Goal: Task Accomplishment & Management: Use online tool/utility

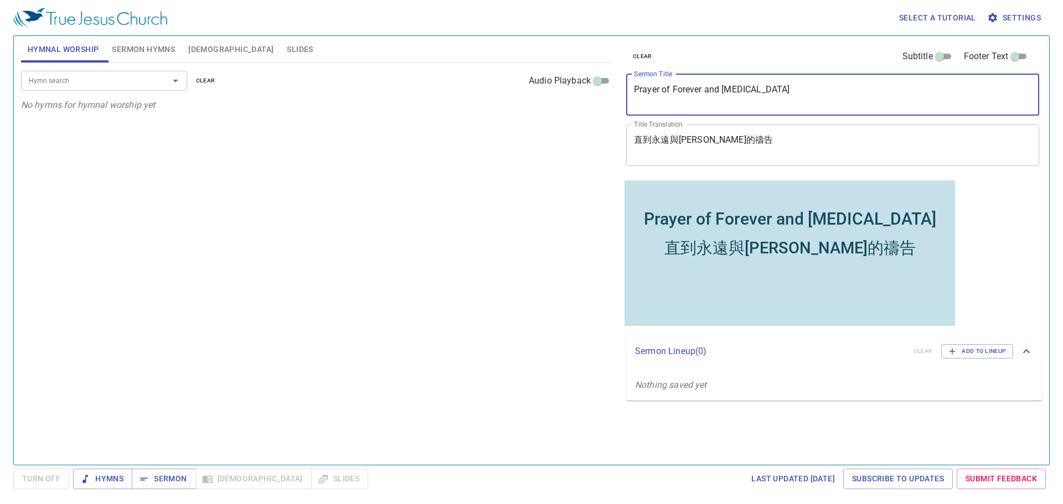
drag, startPoint x: 843, startPoint y: 99, endPoint x: 613, endPoint y: 69, distance: 232.2
click at [613, 69] on div "Hymnal Worship Sermon Hymns Bible Slides Hymn search Hymn search clear Audio Pl…" at bounding box center [531, 246] width 1029 height 429
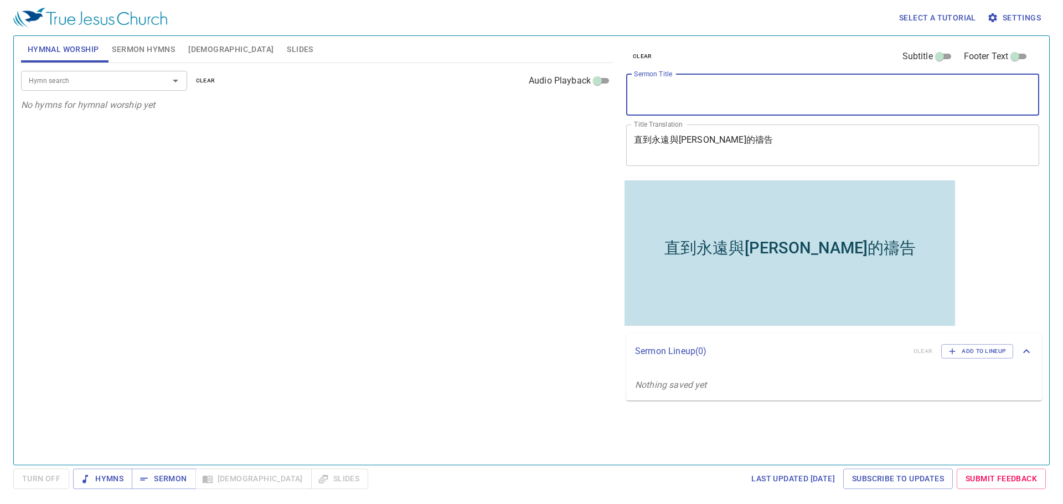
drag, startPoint x: 730, startPoint y: 134, endPoint x: 656, endPoint y: 112, distance: 76.9
click at [657, 112] on div "clear Subtitle Footer Text Sermon Title x Sermon Title Title Translation 直到永遠與阿…" at bounding box center [831, 107] width 420 height 142
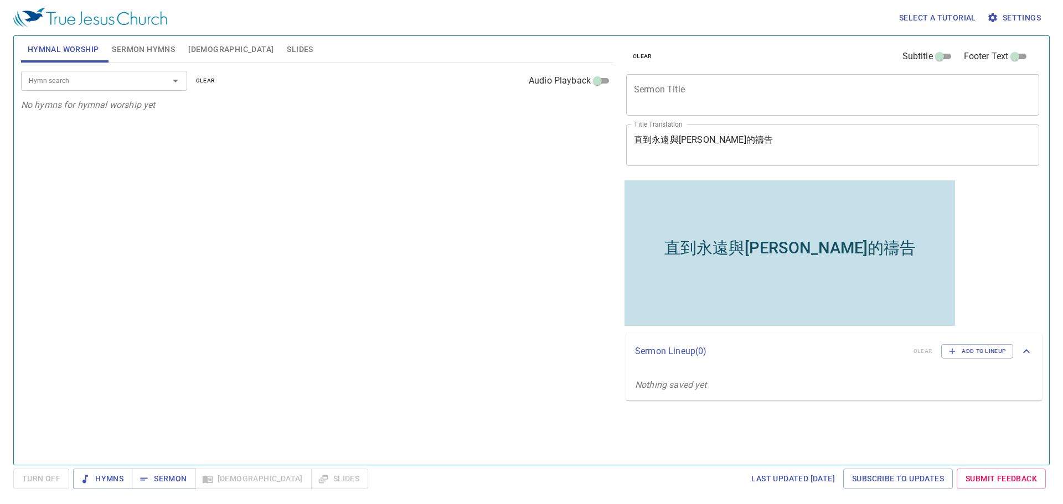
click at [636, 132] on div "直到永遠與阿門的禱告 x Title Translation" at bounding box center [832, 146] width 413 height 42
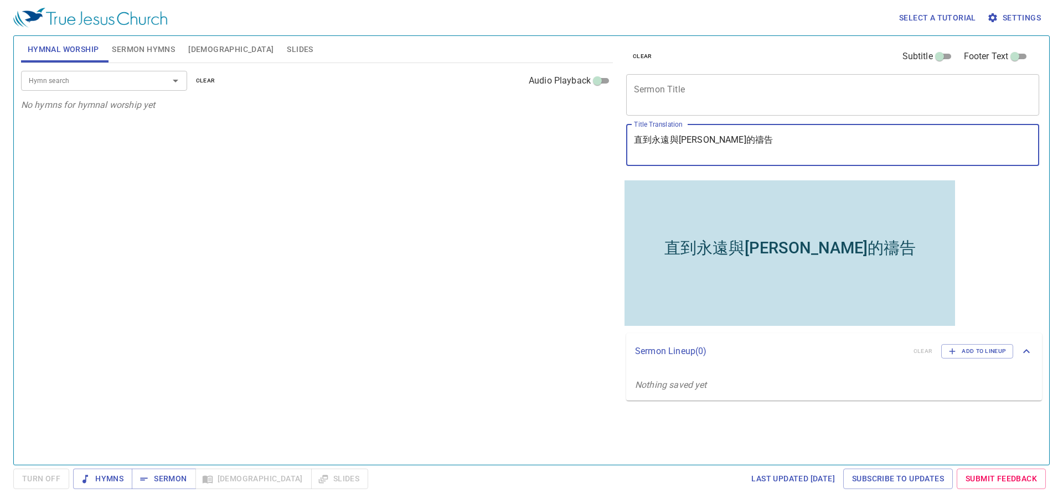
drag, startPoint x: 639, startPoint y: 142, endPoint x: 731, endPoint y: 141, distance: 92.4
click at [731, 141] on textarea "直到永遠與阿門的禱告" at bounding box center [832, 144] width 397 height 21
type textarea "直"
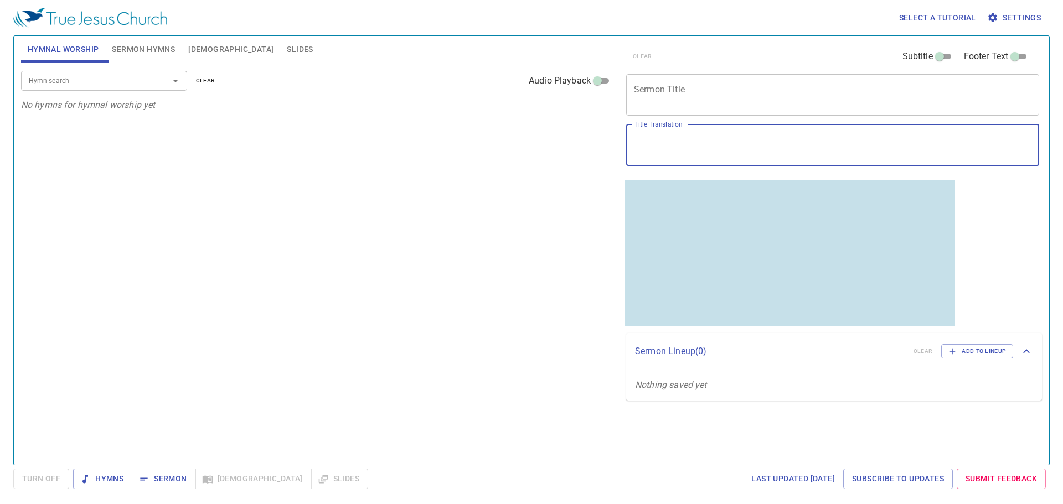
paste textarea "扎根與成長　Rooting and Growth"
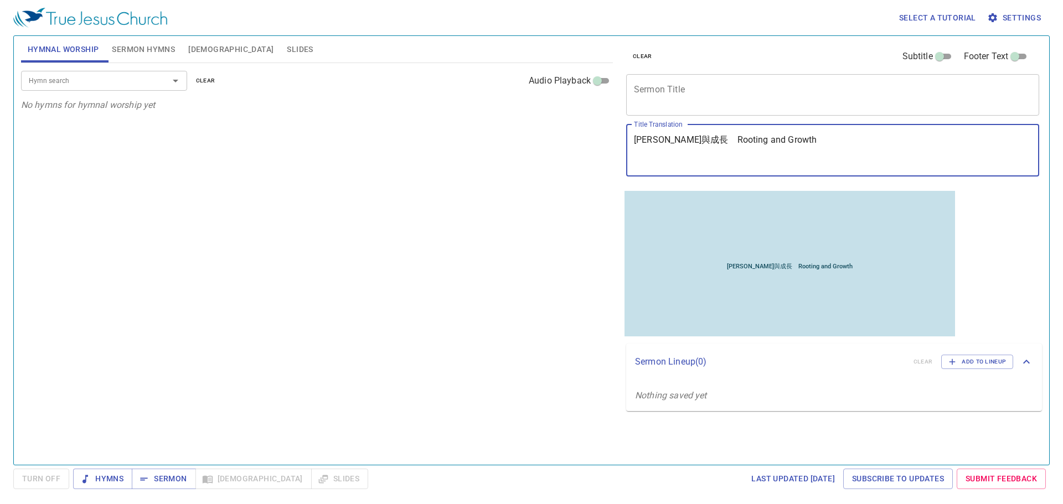
drag, startPoint x: 686, startPoint y: 159, endPoint x: 634, endPoint y: 157, distance: 52.1
click at [634, 157] on textarea "扎根與成長　Rooting and Growth" at bounding box center [832, 150] width 397 height 32
click at [687, 158] on textarea "扎根與成長　Rooting and Growth" at bounding box center [832, 150] width 397 height 32
drag, startPoint x: 687, startPoint y: 158, endPoint x: 771, endPoint y: 170, distance: 84.9
click at [771, 170] on div "扎根與成長　Rooting and Growth x Title Translation" at bounding box center [832, 151] width 413 height 52
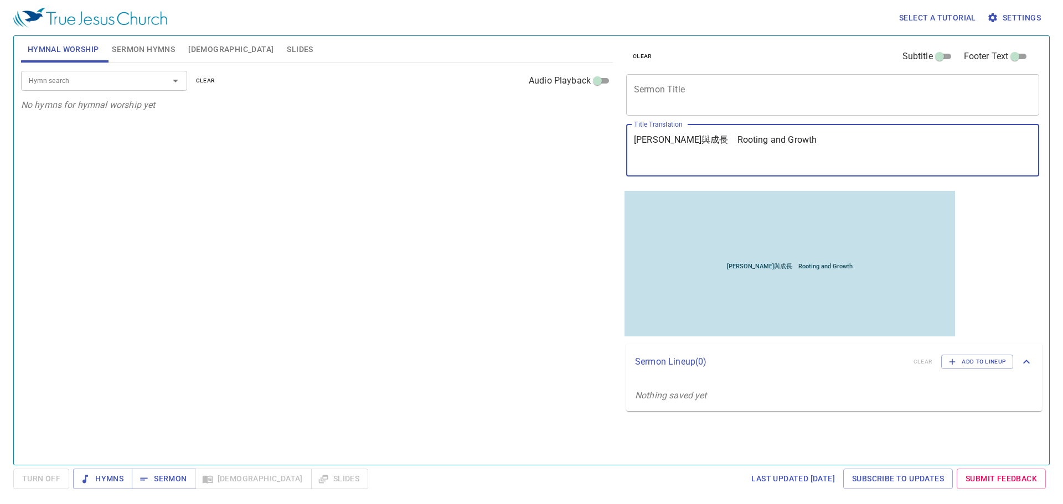
type textarea "扎根與成長　Rooting and Growth"
click at [692, 85] on textarea "Sermon Title" at bounding box center [832, 94] width 397 height 21
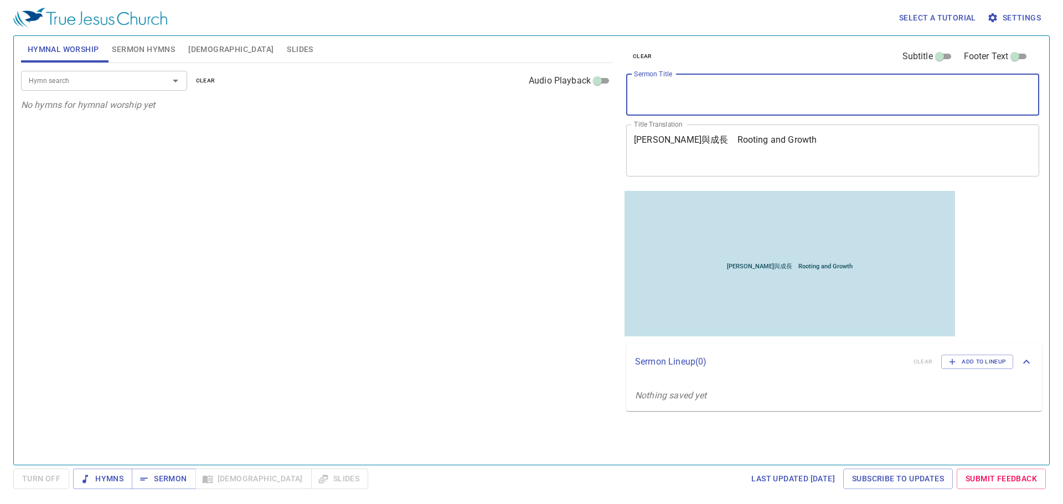
paste textarea "Rooting and Growth"
type textarea "Rooting and Growth"
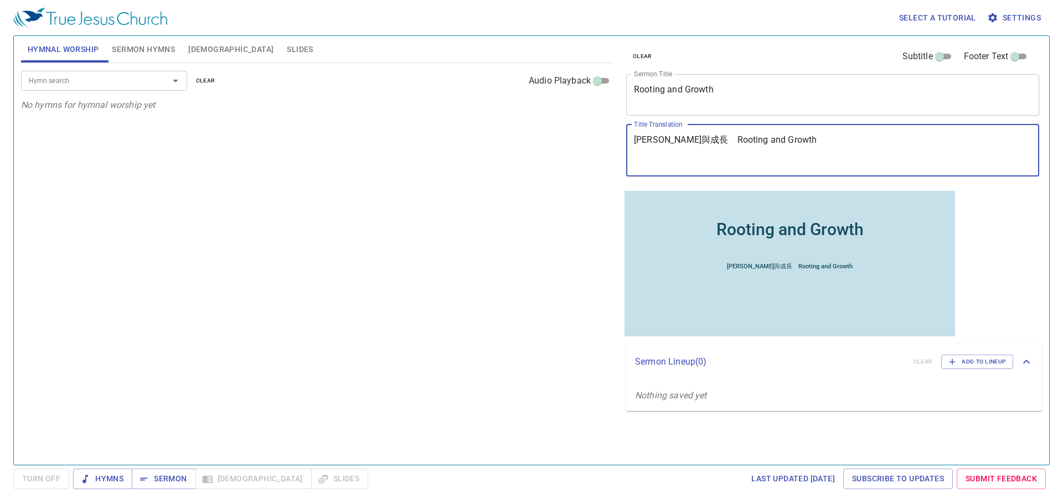
drag, startPoint x: 1309, startPoint y: 346, endPoint x: 887, endPoint y: 189, distance: 450.8
click at [631, 159] on div "扎根與成長 x Title Translation" at bounding box center [832, 151] width 413 height 52
type textarea "扎根與成"
drag, startPoint x: 706, startPoint y: 164, endPoint x: 603, endPoint y: 152, distance: 103.7
click at [603, 152] on div "Hymnal Worship Sermon Hymns Bible Slides Hymn search Hymn search clear Audio Pl…" at bounding box center [531, 246] width 1029 height 429
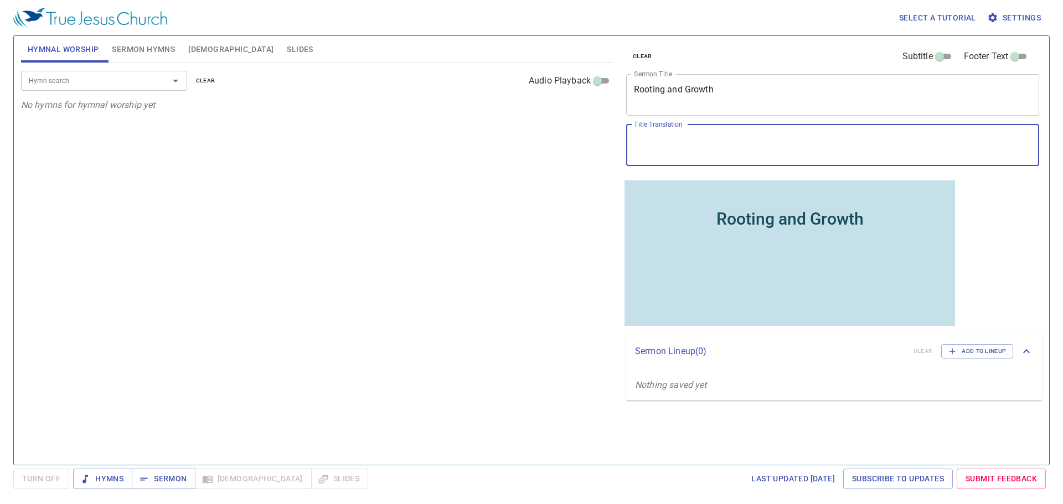
click at [623, 136] on div "clear Subtitle Footer Text Sermon Title Rooting and Growth x Sermon Title Title…" at bounding box center [831, 107] width 420 height 142
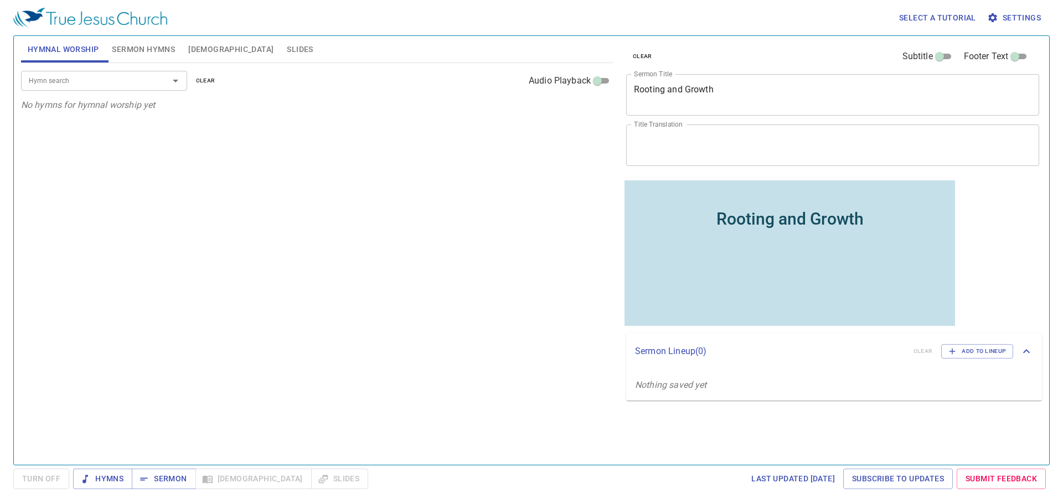
click at [662, 139] on textarea "Title Translation" at bounding box center [832, 144] width 397 height 21
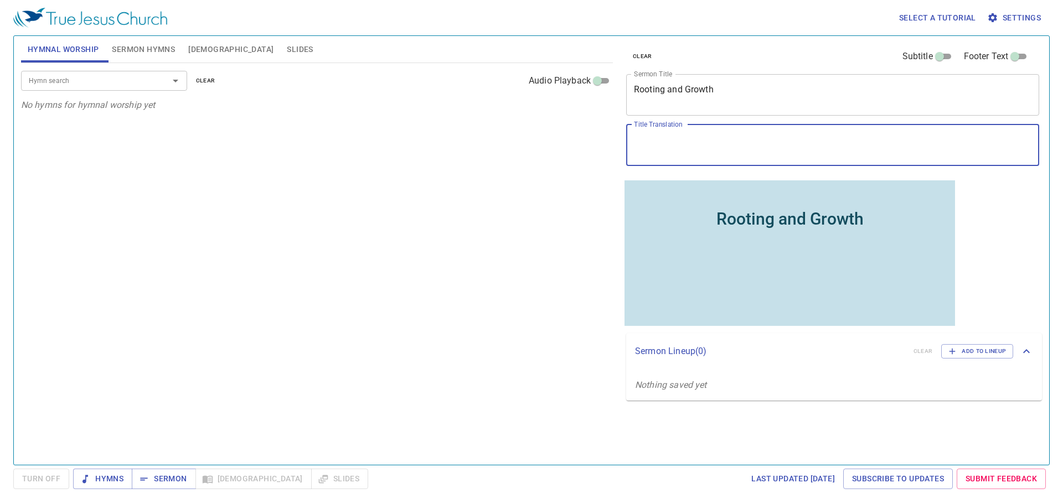
paste textarea "[PERSON_NAME]與成長"
type textarea "[PERSON_NAME]與成長"
click at [145, 45] on span "Sermon Hymns" at bounding box center [143, 50] width 63 height 14
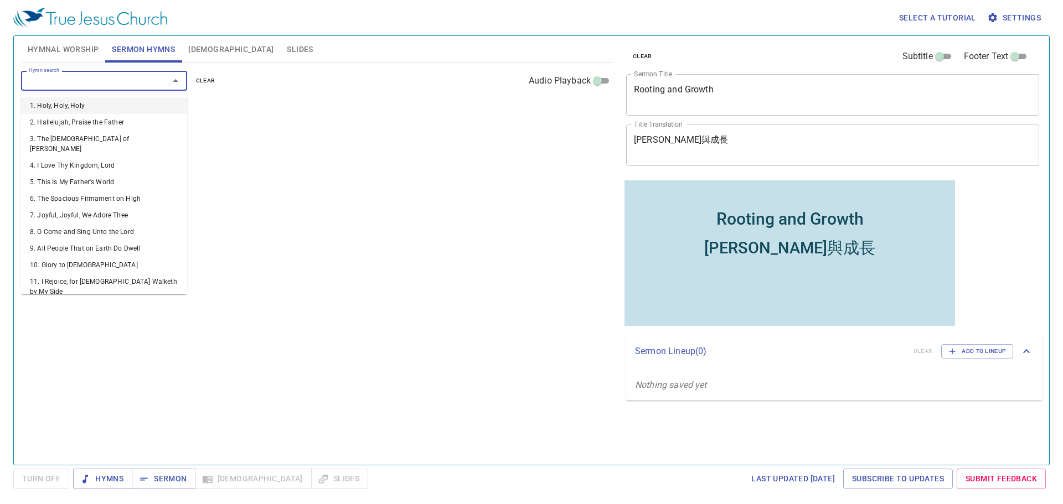
click at [109, 82] on input "Hymn search" at bounding box center [87, 80] width 127 height 13
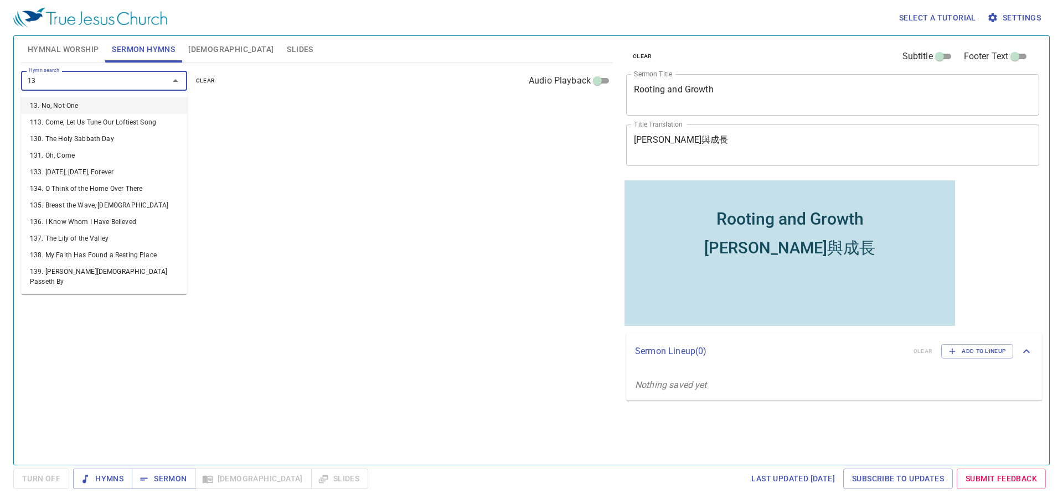
type input "138"
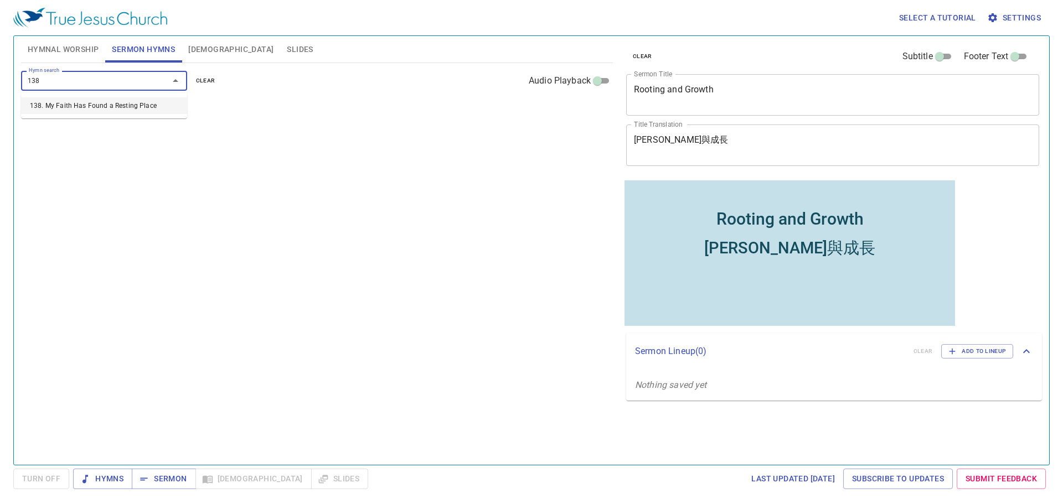
click at [68, 110] on li "138. My Faith Has Found a Resting Place" at bounding box center [104, 105] width 166 height 17
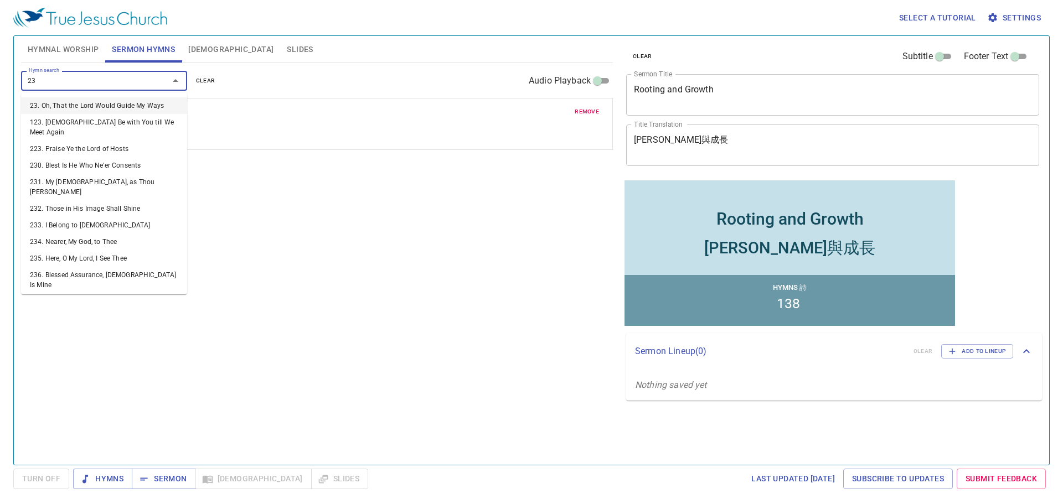
type input "232"
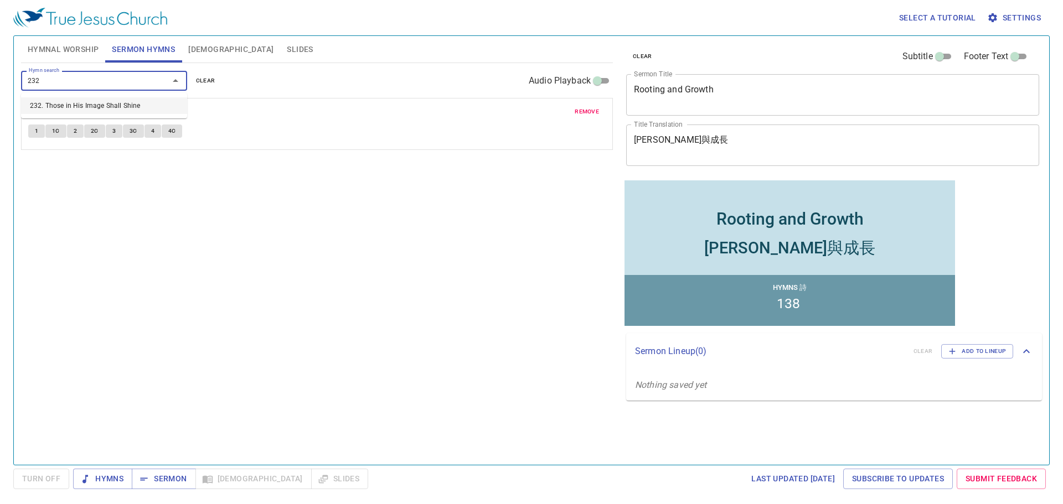
click at [65, 105] on li "232. Those in His Image Shall Shine" at bounding box center [104, 105] width 166 height 17
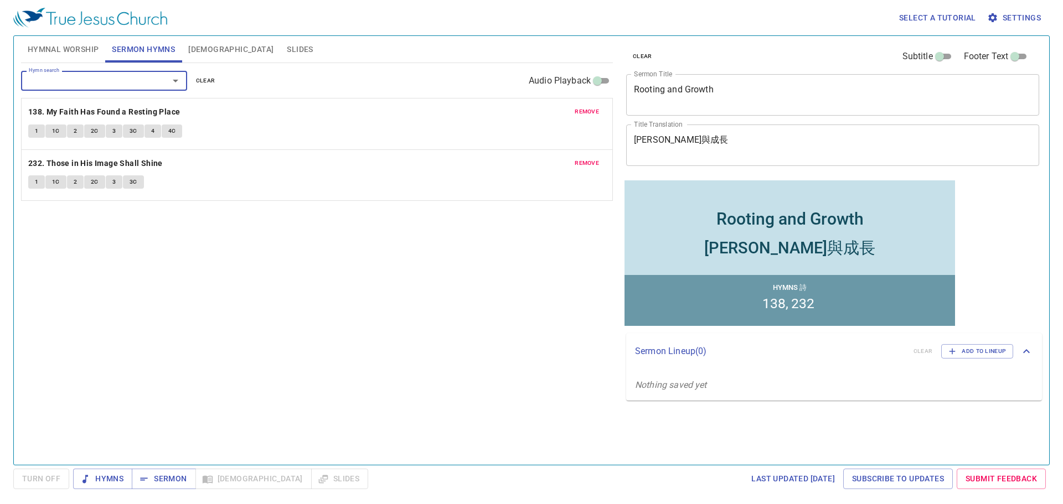
click at [314, 271] on div "Hymn search Hymn search clear Audio Playback remove 138. My Faith Has Found a R…" at bounding box center [317, 259] width 592 height 392
click at [287, 45] on span "Slides" at bounding box center [300, 50] width 26 height 14
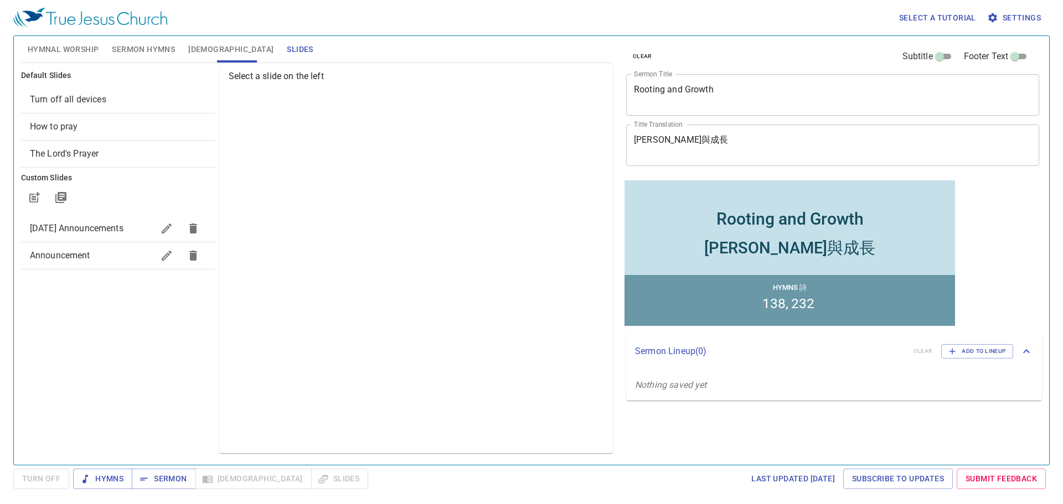
click at [62, 100] on span "Turn off all devices" at bounding box center [68, 99] width 76 height 11
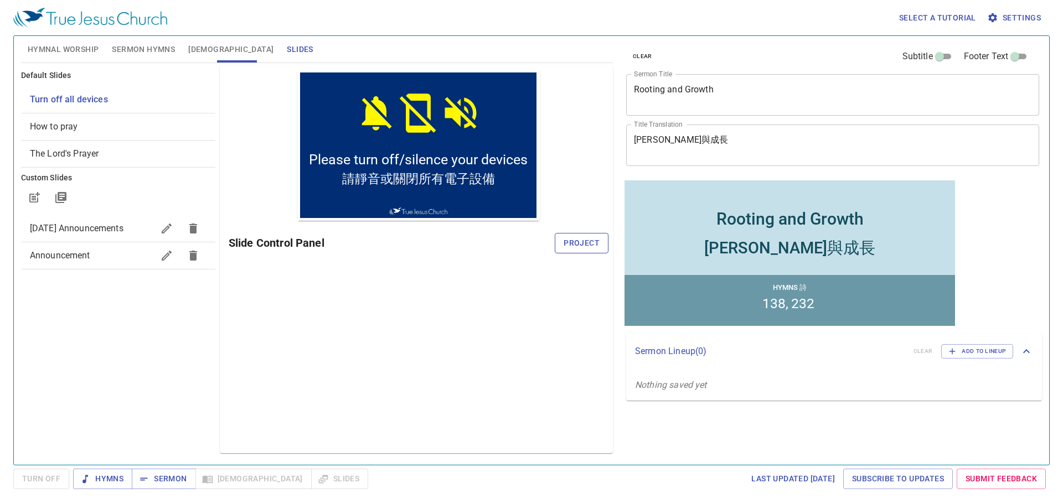
click at [586, 240] on span "Project" at bounding box center [581, 243] width 36 height 14
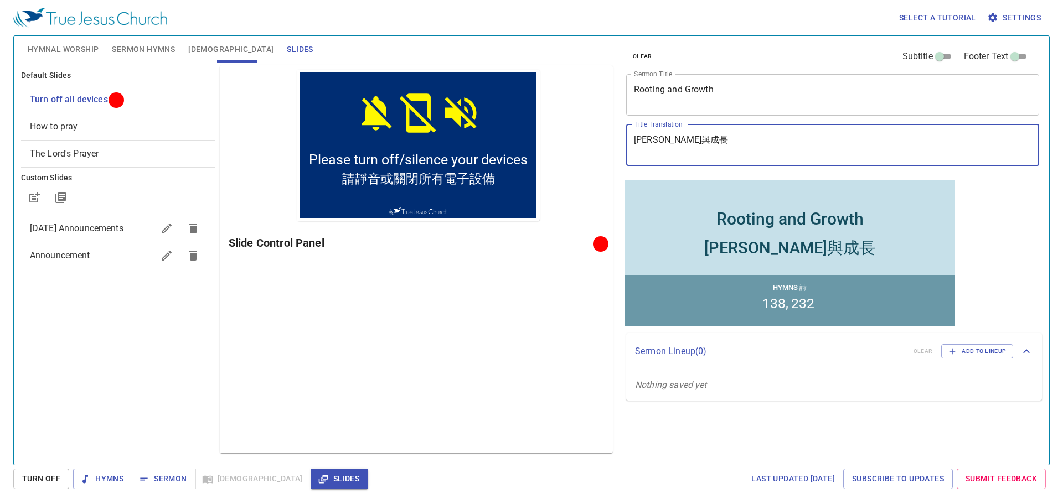
drag, startPoint x: 697, startPoint y: 143, endPoint x: 638, endPoint y: 135, distance: 59.8
click at [638, 135] on textarea "[PERSON_NAME]與成長" at bounding box center [832, 144] width 397 height 21
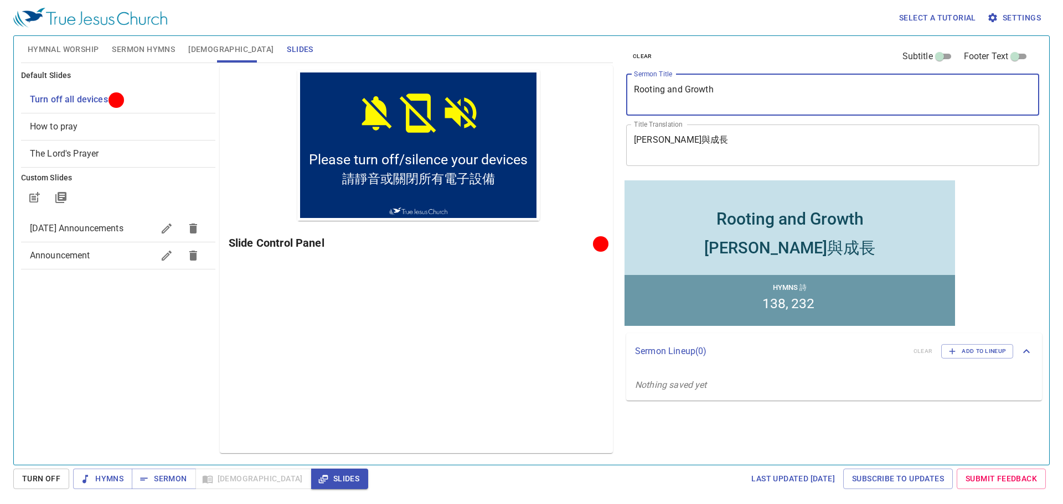
drag, startPoint x: 743, startPoint y: 95, endPoint x: 612, endPoint y: 81, distance: 131.3
click at [612, 81] on div "Hymnal Worship Sermon Hymns Bible Slides Hymn search Hymn search clear Audio Pl…" at bounding box center [531, 246] width 1029 height 429
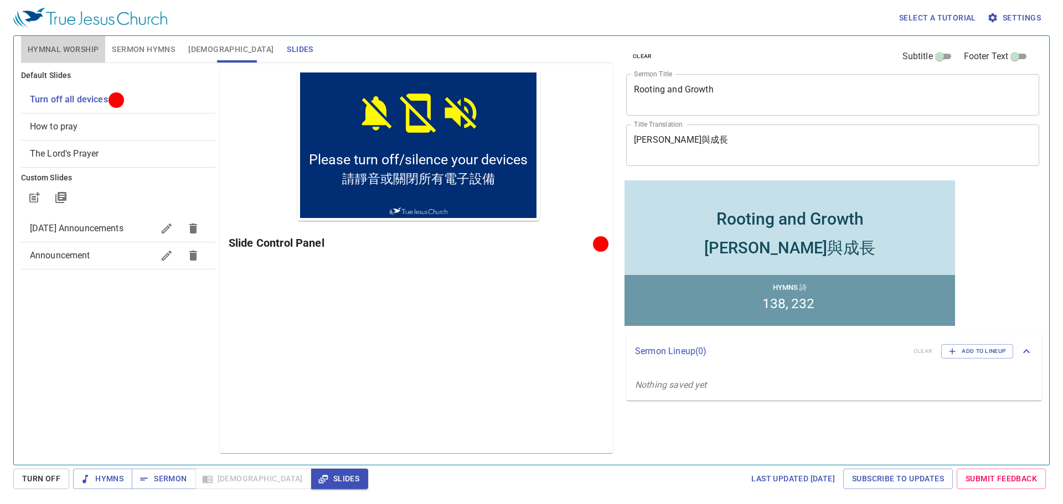
click at [47, 46] on span "Hymnal Worship" at bounding box center [63, 50] width 71 height 14
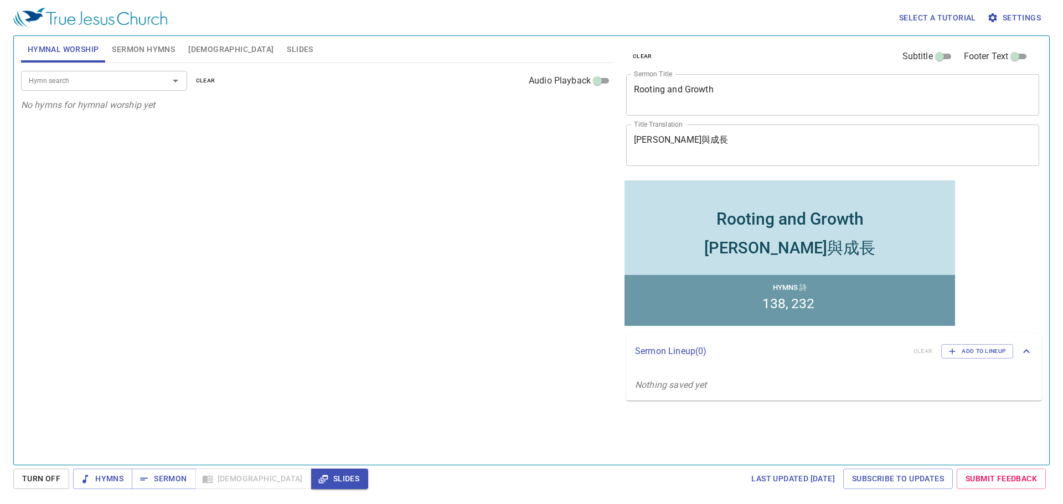
click at [137, 86] on input "Hymn search" at bounding box center [87, 80] width 127 height 13
type input "187"
click at [74, 108] on li "187. In the Sweet By and By" at bounding box center [104, 105] width 166 height 17
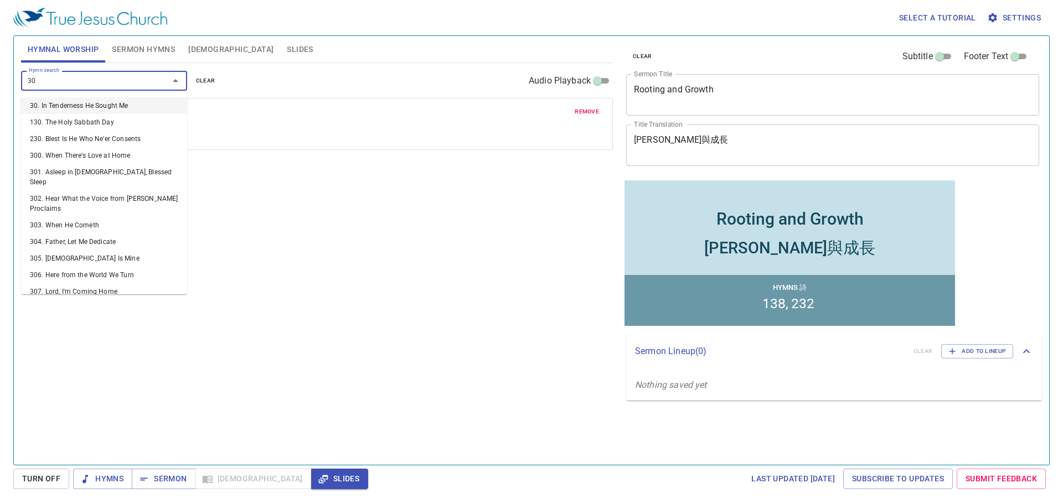
type input "307"
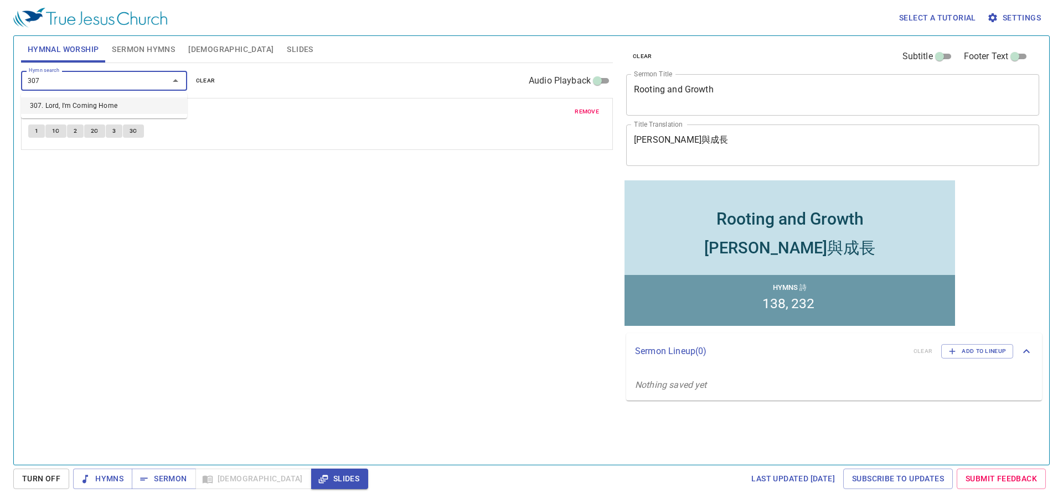
click at [55, 103] on li "307. Lord, I'm Coming Home" at bounding box center [104, 105] width 166 height 17
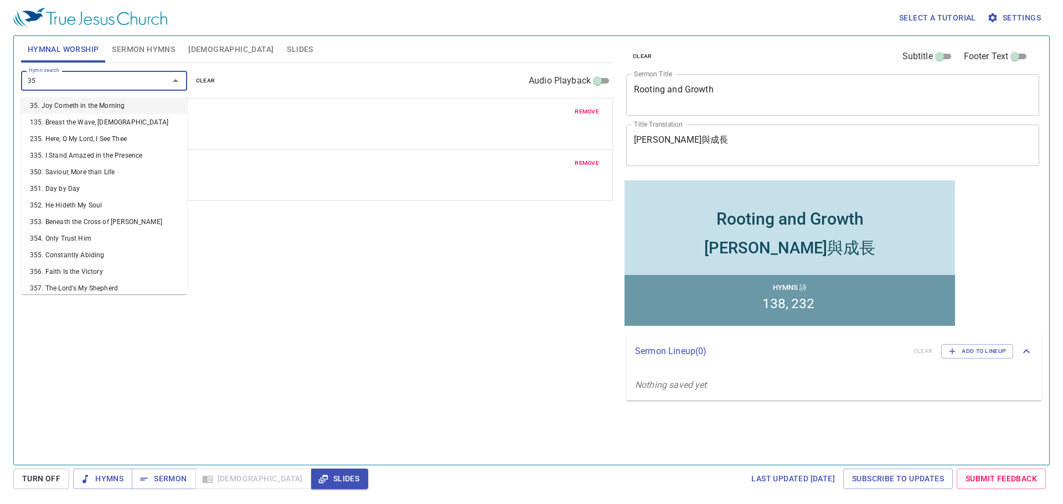
type input "355"
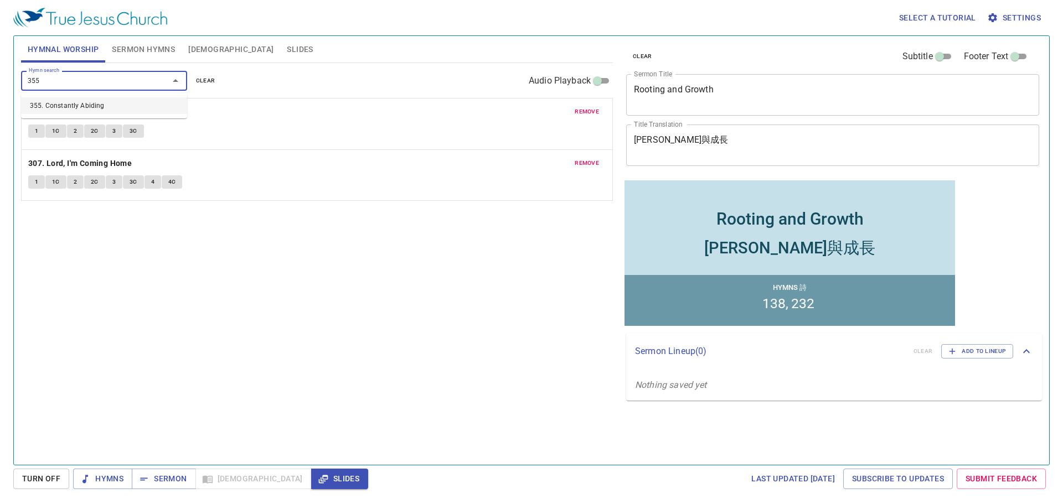
click at [105, 105] on li "355. Constantly Abiding" at bounding box center [104, 105] width 166 height 17
click at [89, 478] on icon "button" at bounding box center [85, 479] width 11 height 11
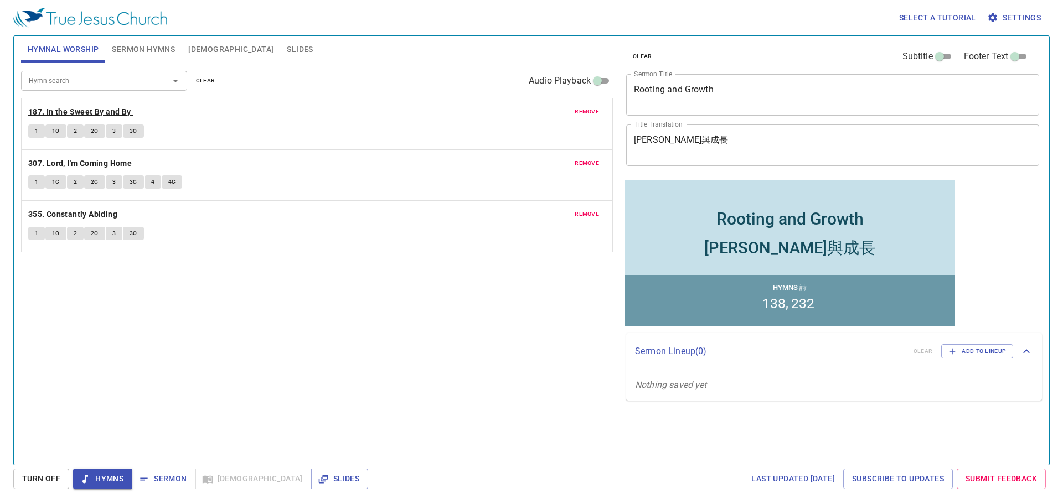
click at [106, 108] on b "187. In the Sweet By and By" at bounding box center [79, 112] width 103 height 14
click at [38, 126] on span "1" at bounding box center [36, 131] width 3 height 10
click at [59, 136] on span "1C" at bounding box center [56, 131] width 8 height 10
click at [72, 133] on button "2" at bounding box center [75, 131] width 17 height 13
click at [91, 130] on span "2C" at bounding box center [95, 131] width 8 height 10
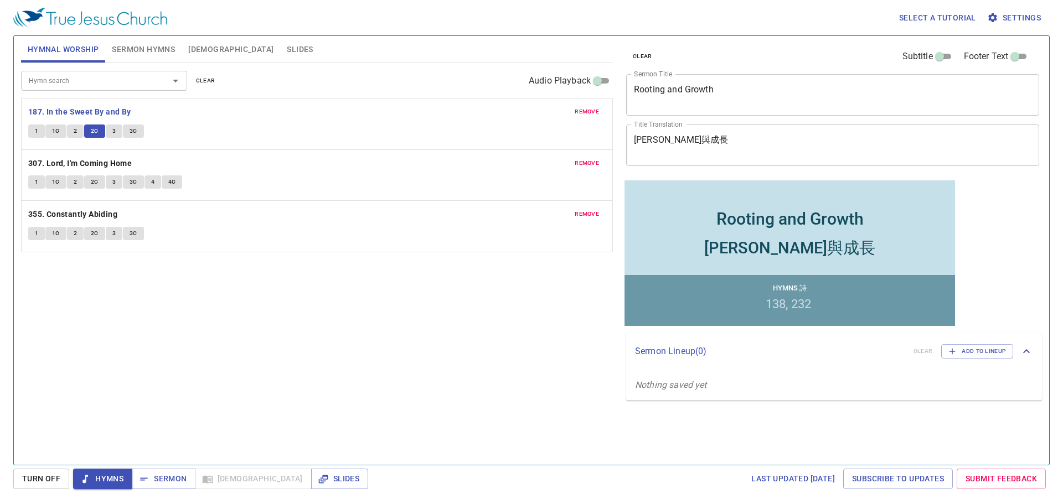
click at [111, 136] on button "3" at bounding box center [114, 131] width 17 height 13
click at [130, 133] on span "3C" at bounding box center [134, 131] width 8 height 10
click at [89, 168] on b "307. Lord, I'm Coming Home" at bounding box center [79, 164] width 103 height 14
click at [41, 184] on button "1" at bounding box center [36, 181] width 17 height 13
click at [55, 177] on span "1C" at bounding box center [56, 182] width 8 height 10
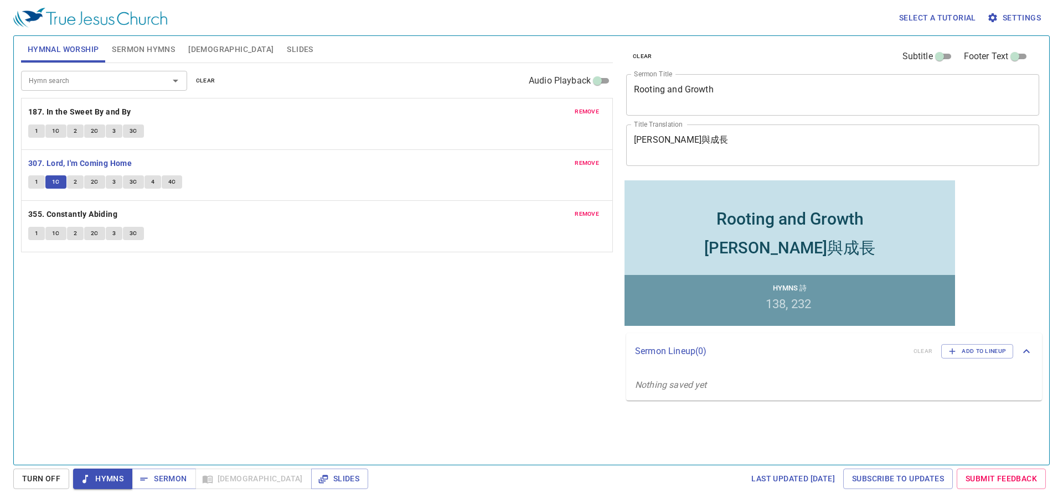
click at [79, 181] on button "2" at bounding box center [75, 181] width 17 height 13
click at [96, 184] on span "2C" at bounding box center [95, 182] width 8 height 10
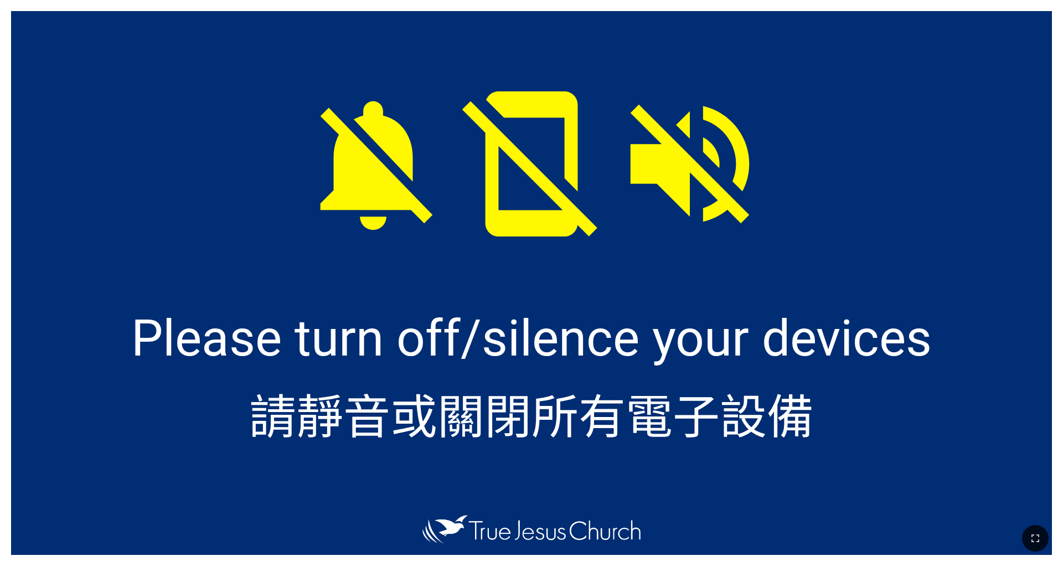
click at [708, 442] on icon "button" at bounding box center [1034, 537] width 13 height 13
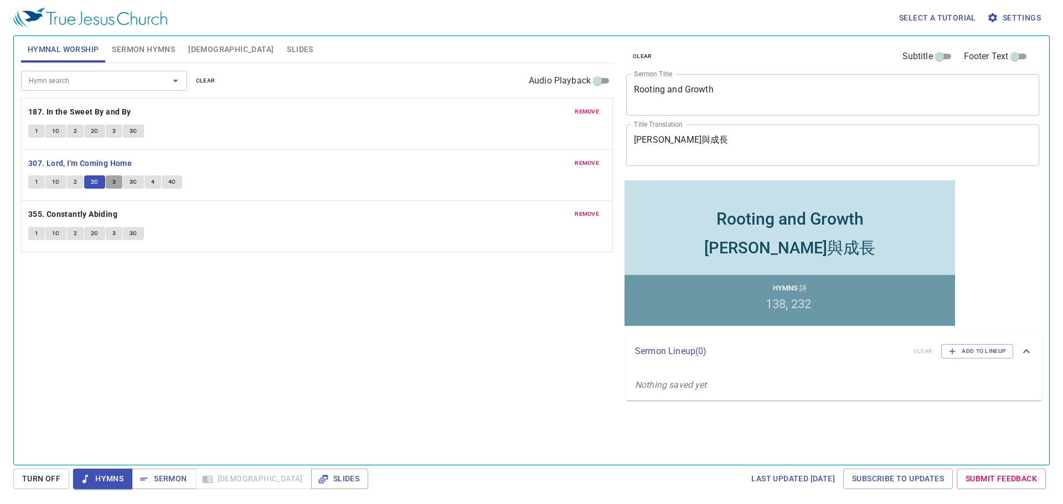
click at [109, 184] on button "3" at bounding box center [114, 181] width 17 height 13
click at [125, 180] on button "3C" at bounding box center [133, 181] width 21 height 13
click at [149, 182] on button "4" at bounding box center [152, 181] width 17 height 13
click at [165, 184] on button "4C" at bounding box center [172, 181] width 21 height 13
click at [49, 209] on b "355. Constantly Abiding" at bounding box center [72, 215] width 89 height 14
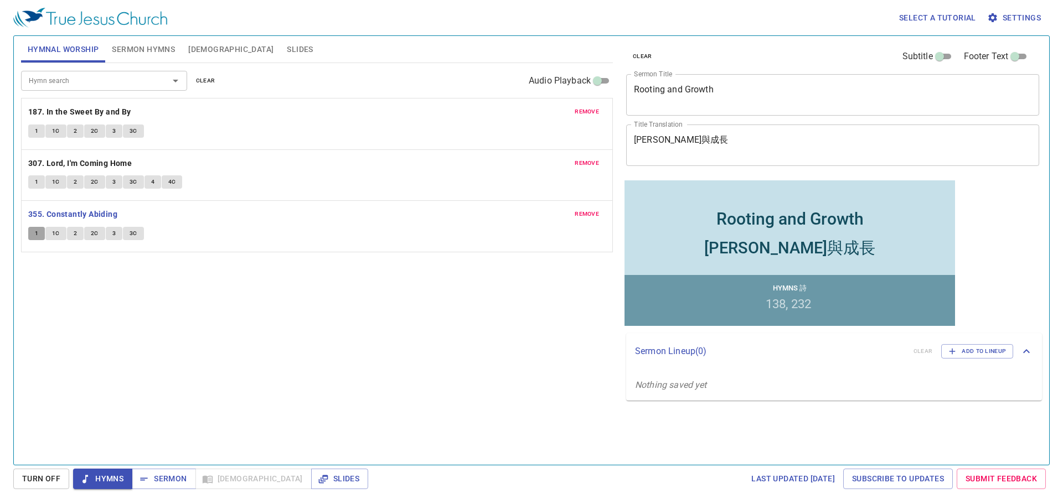
click at [37, 232] on span "1" at bounding box center [36, 234] width 3 height 10
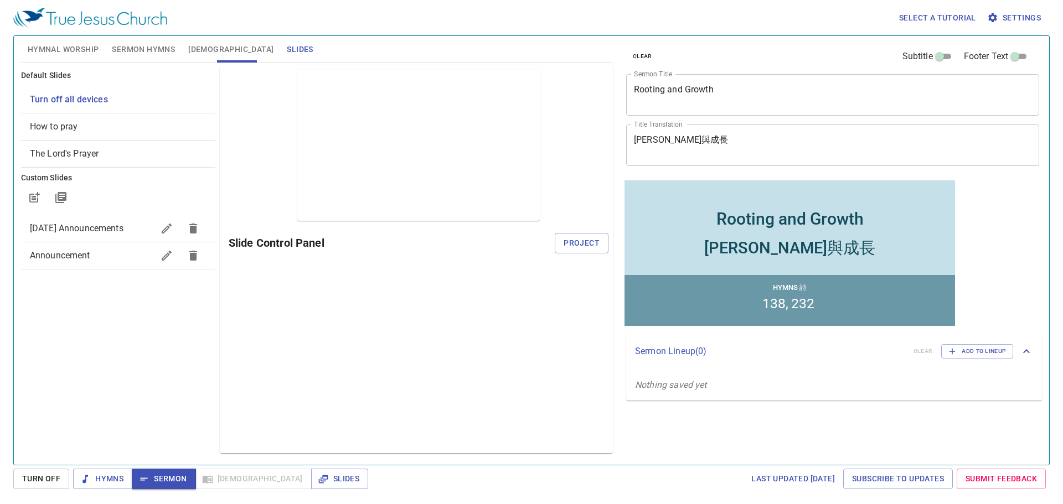
click at [71, 122] on span "How to pray" at bounding box center [54, 126] width 48 height 11
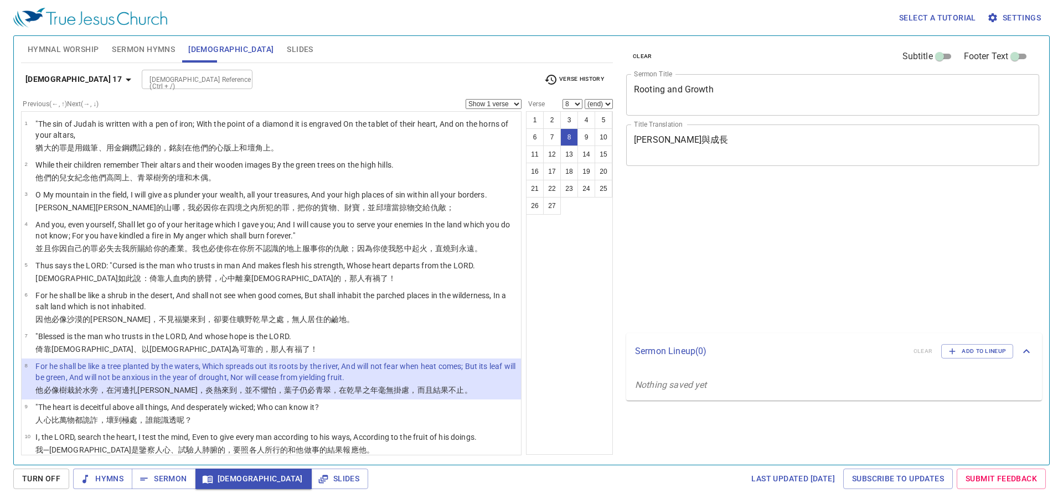
select select "8"
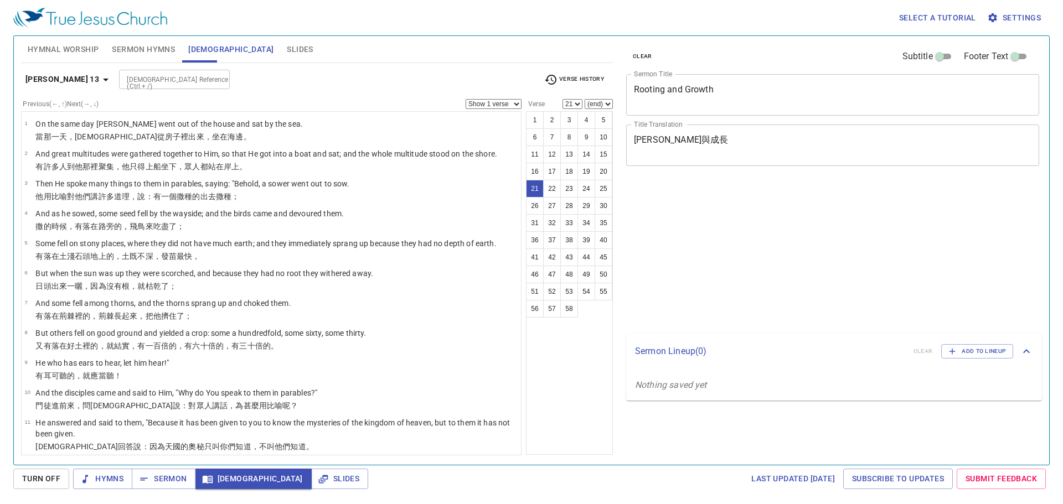
select select "21"
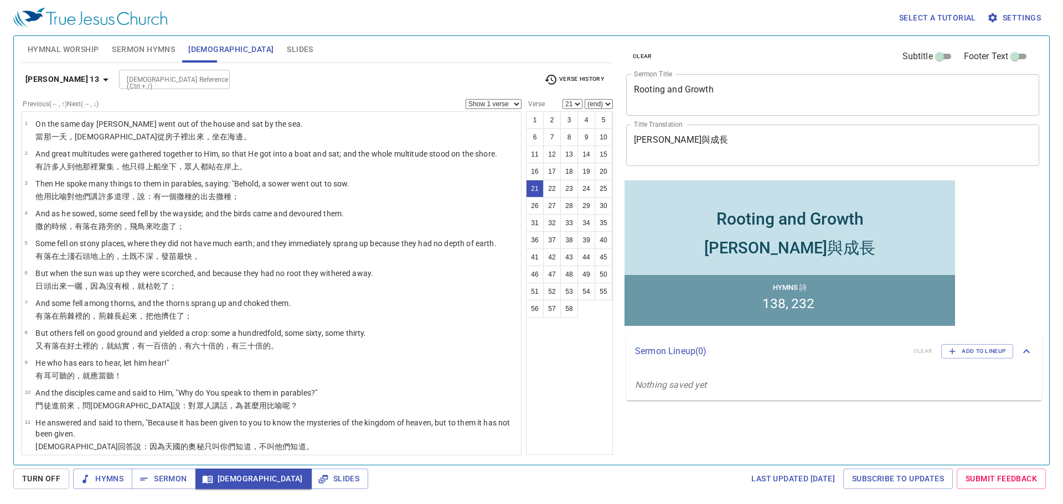
scroll to position [548, 0]
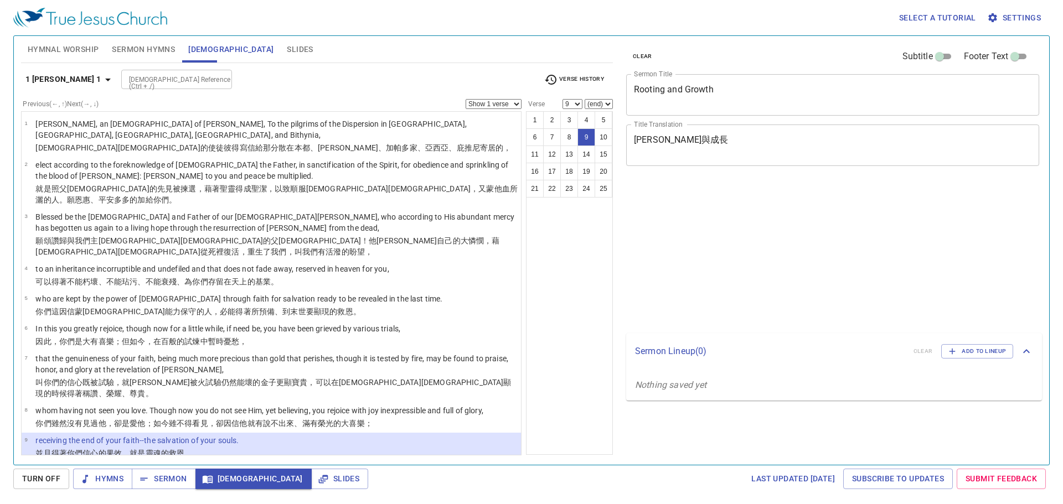
select select "9"
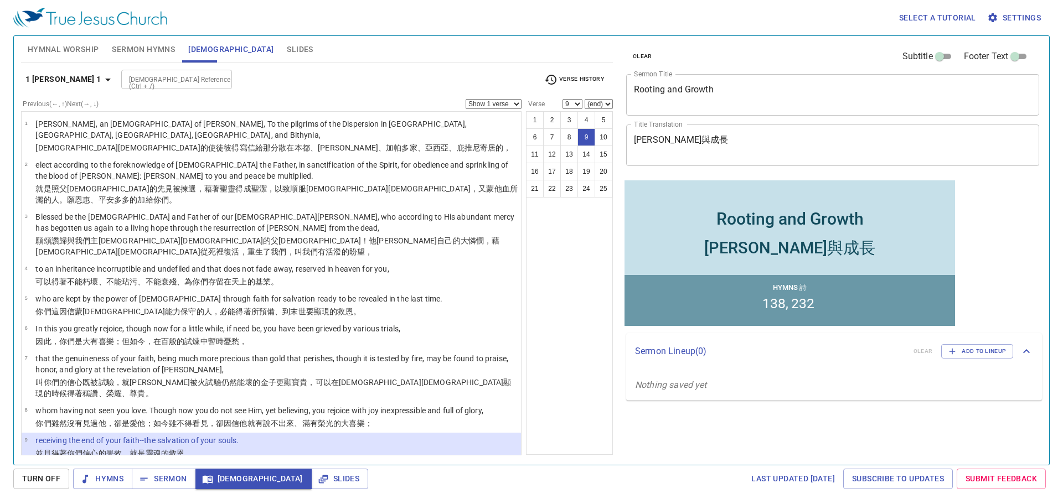
scroll to position [55, 0]
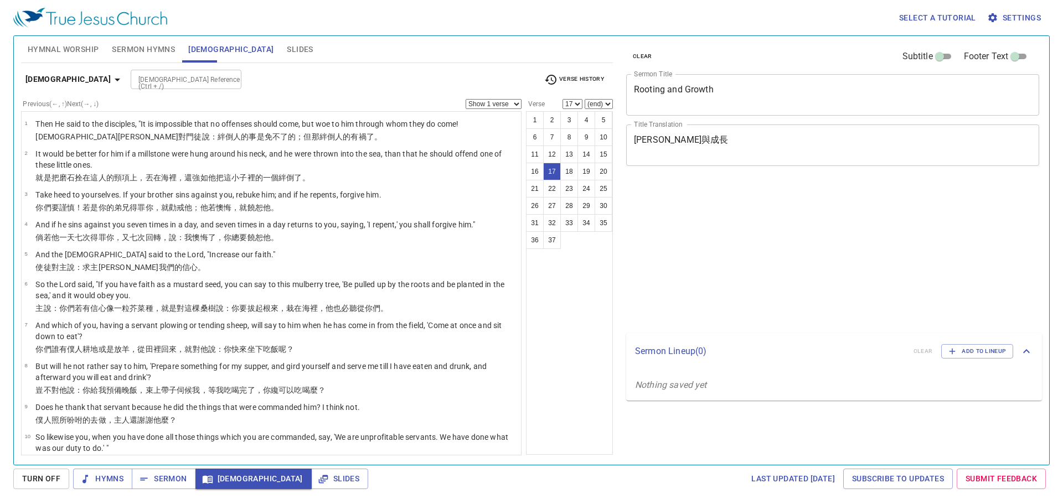
select select "17"
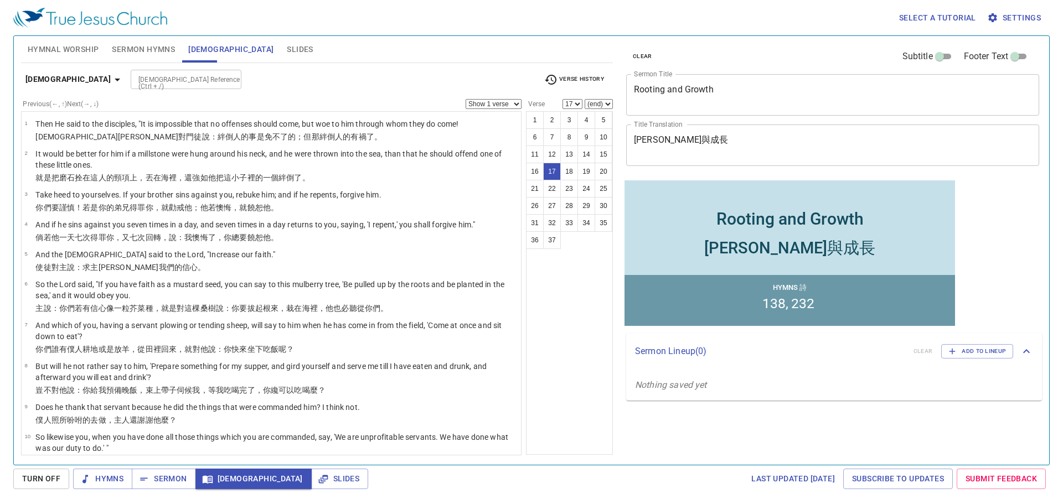
scroll to position [498, 0]
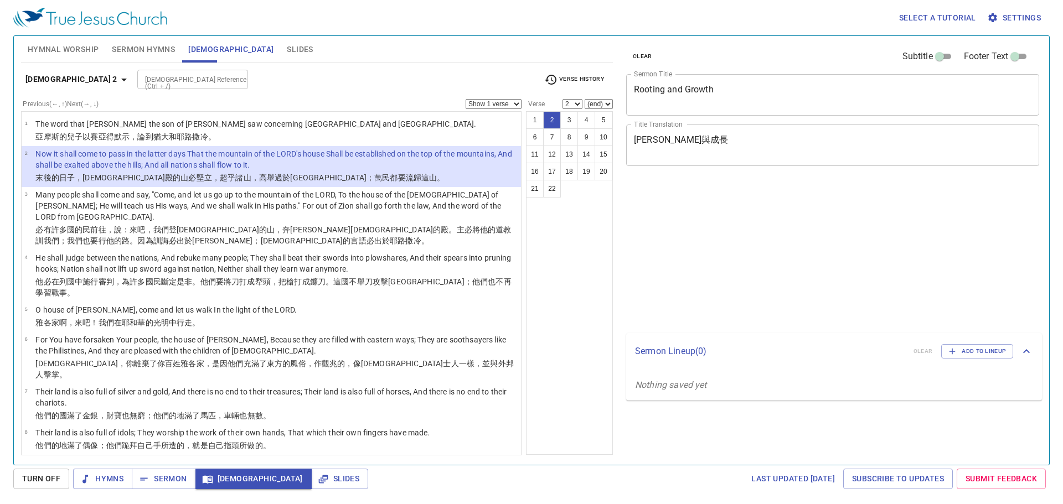
select select "2"
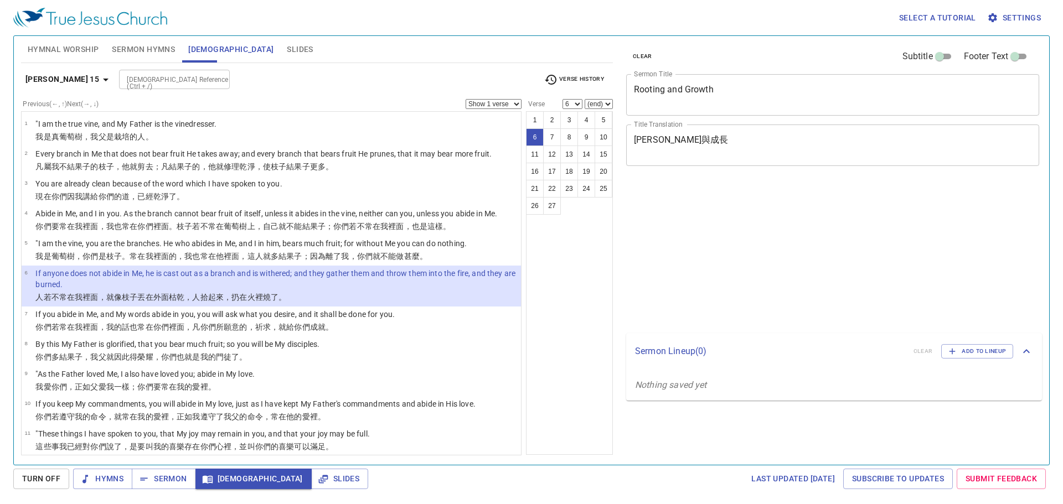
select select "6"
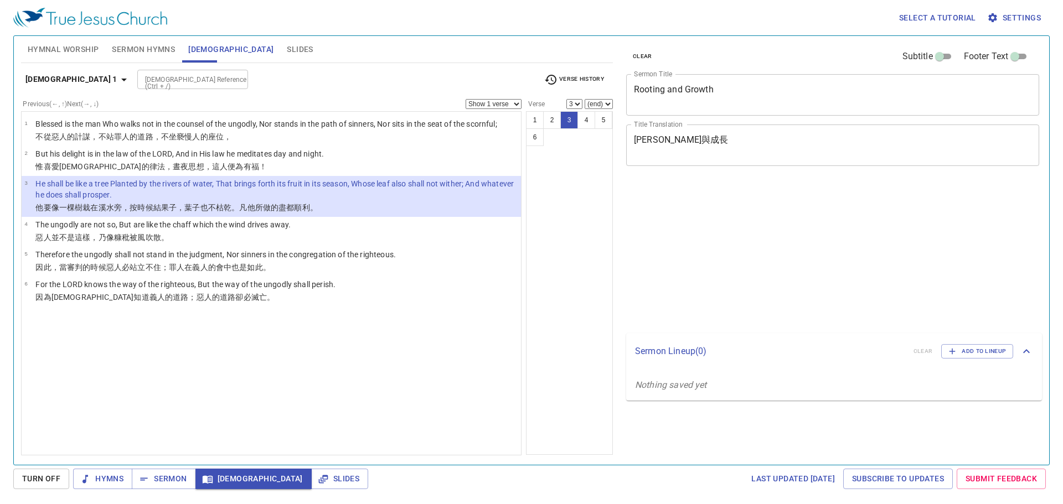
select select "3"
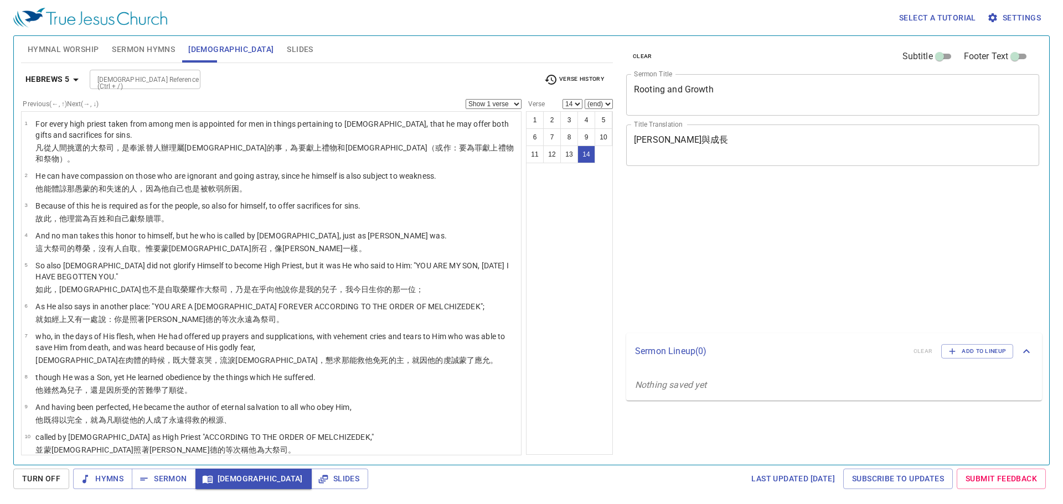
select select "14"
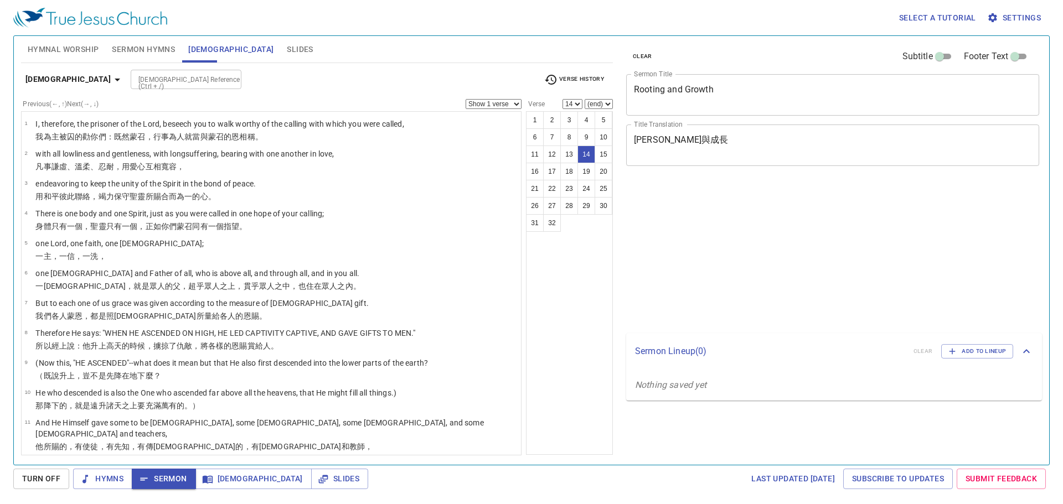
select select "14"
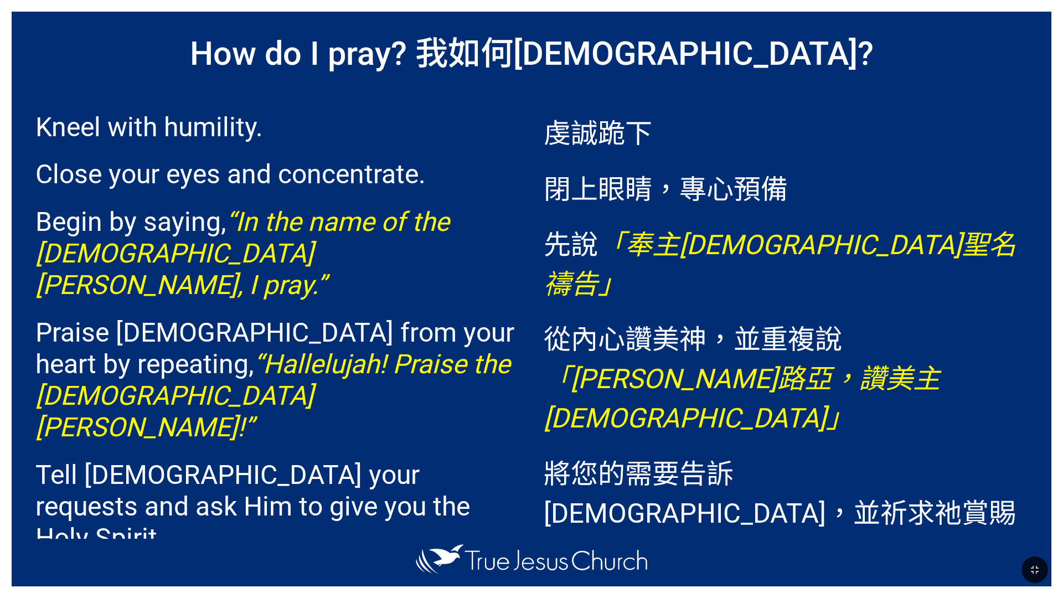
drag, startPoint x: 1045, startPoint y: 563, endPoint x: 1048, endPoint y: 503, distance: 60.9
click at [1045, 563] on button "button" at bounding box center [1034, 569] width 27 height 27
